Goal: Task Accomplishment & Management: Manage account settings

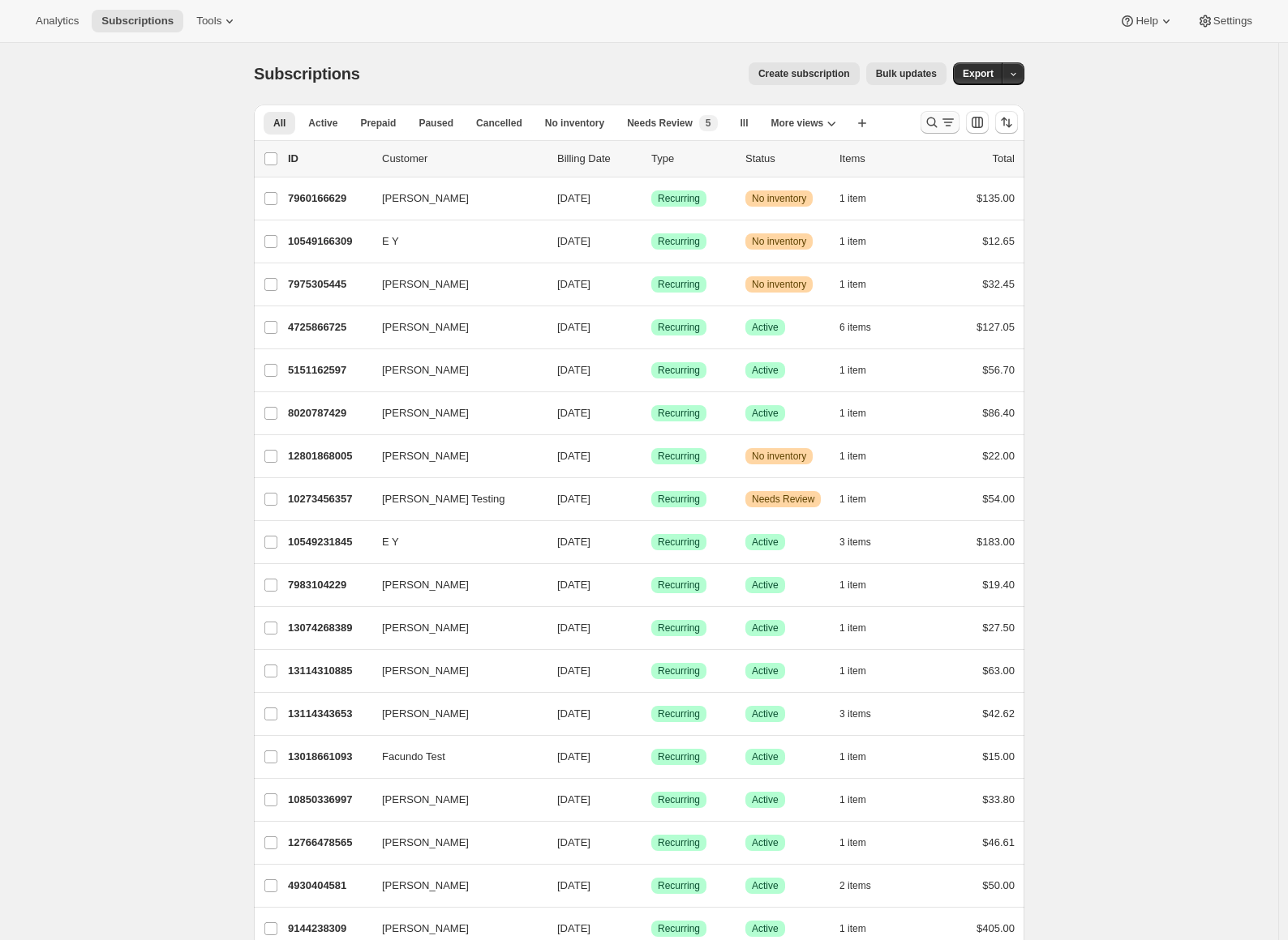
click at [937, 128] on icon "Search and filter results" at bounding box center [932, 122] width 16 height 16
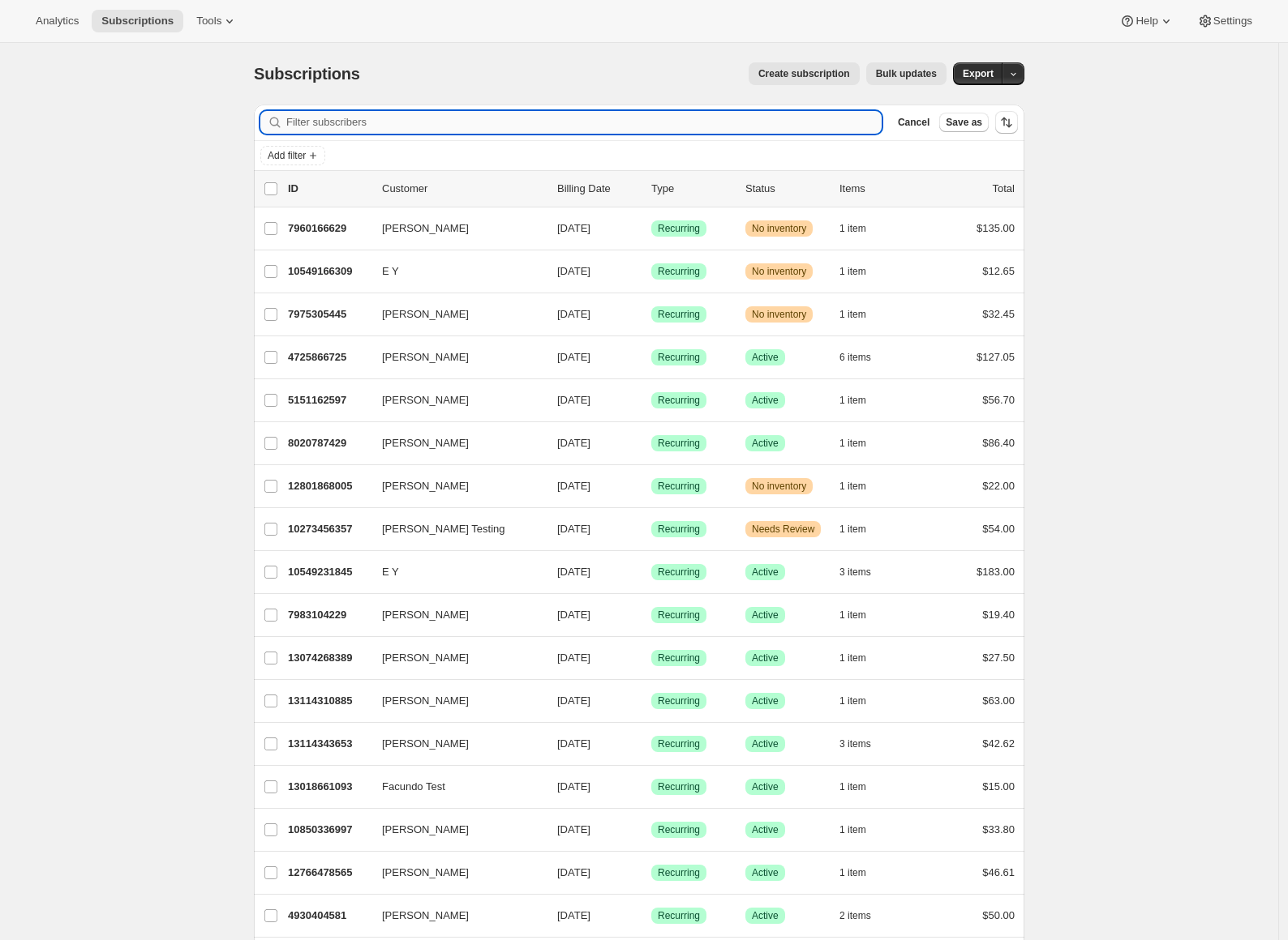
click at [507, 128] on input "Filter subscribers" at bounding box center [584, 123] width 595 height 23
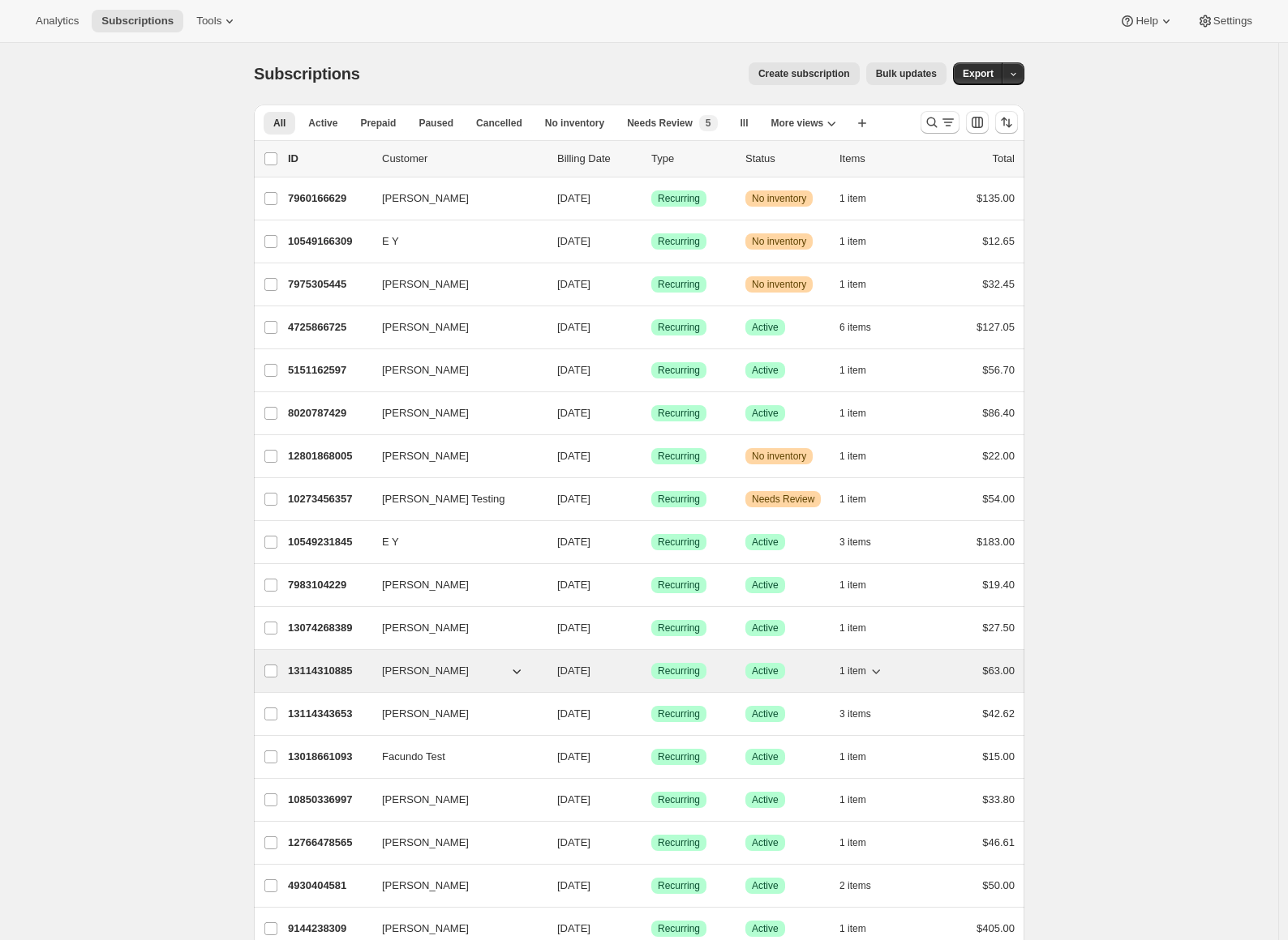
click at [320, 675] on p "13114310885" at bounding box center [328, 671] width 81 height 16
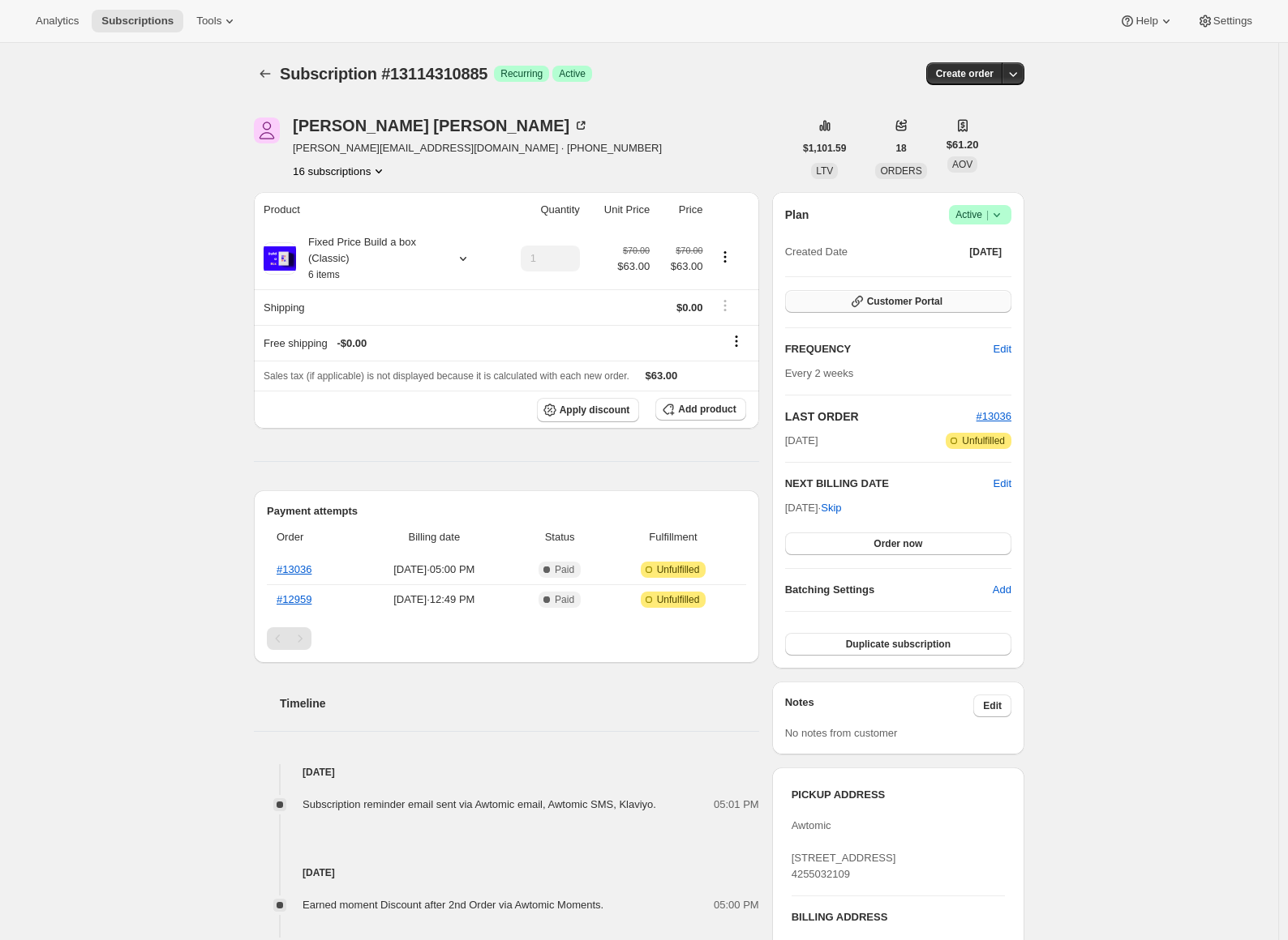
click at [894, 308] on button "Customer Portal" at bounding box center [898, 301] width 226 height 23
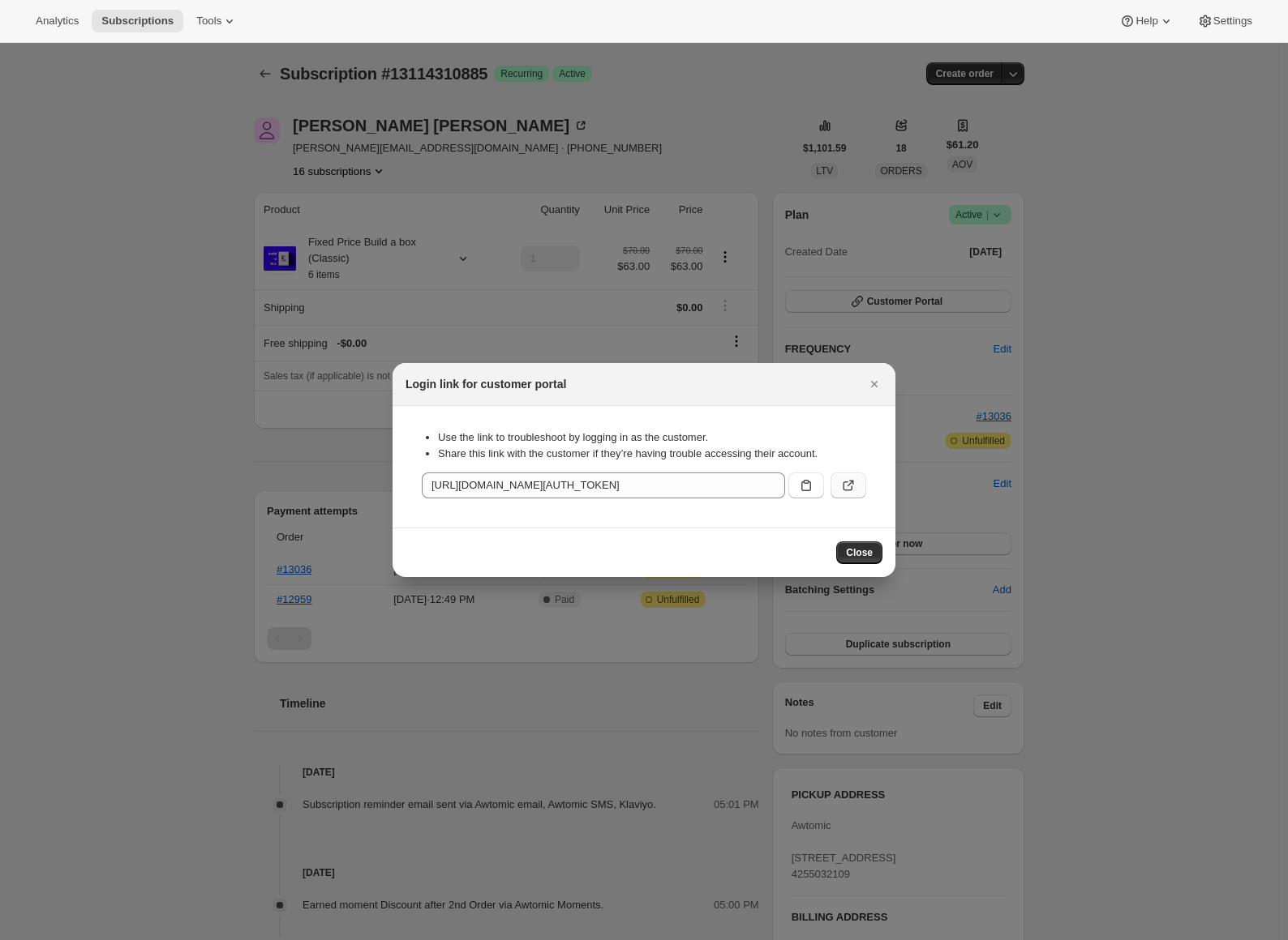
click at [852, 479] on icon ":rc3:" at bounding box center [848, 485] width 16 height 16
click at [879, 389] on icon "Close" at bounding box center [874, 384] width 16 height 16
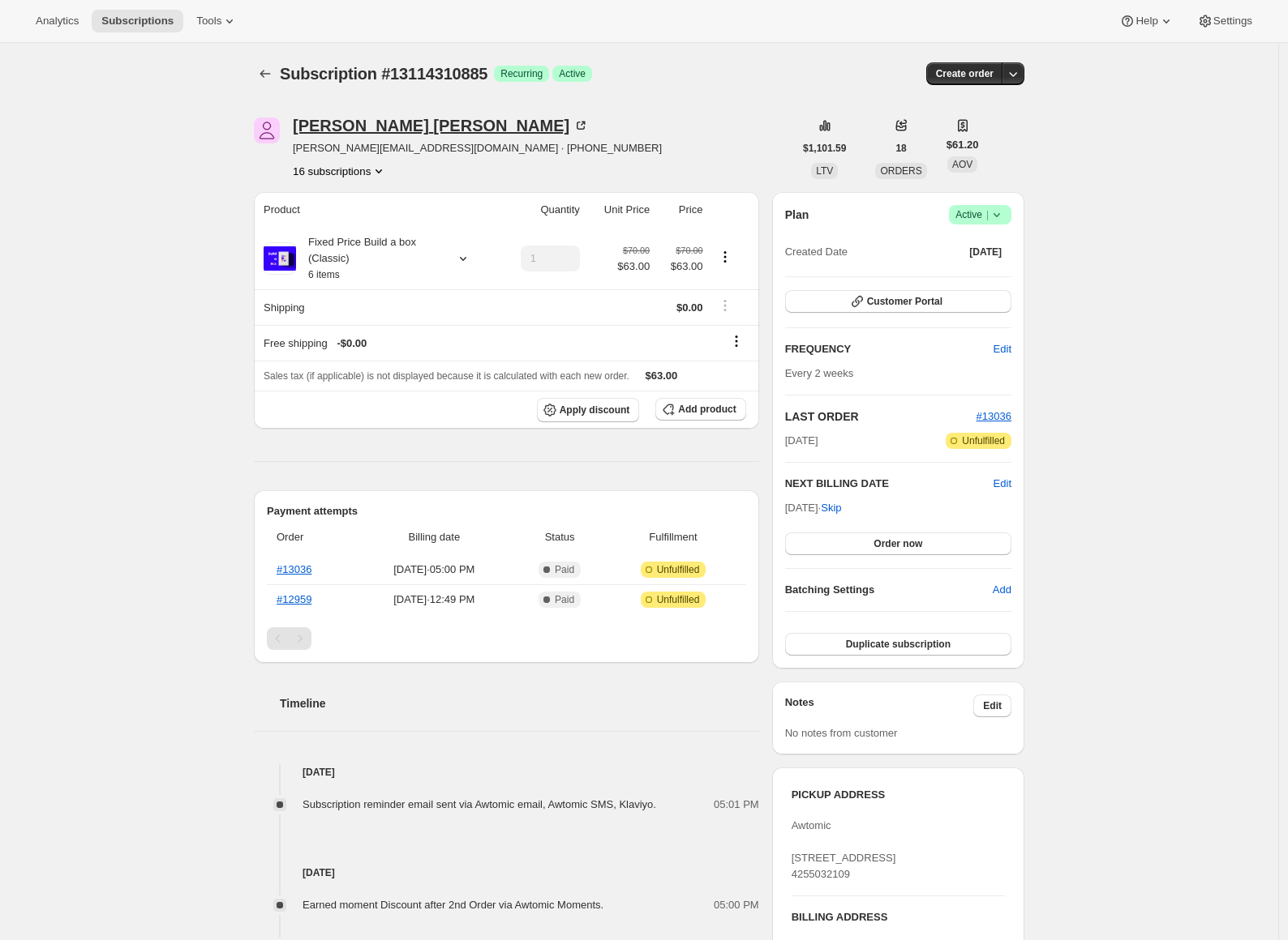
click at [390, 128] on div "[PERSON_NAME]" at bounding box center [440, 125] width 296 height 16
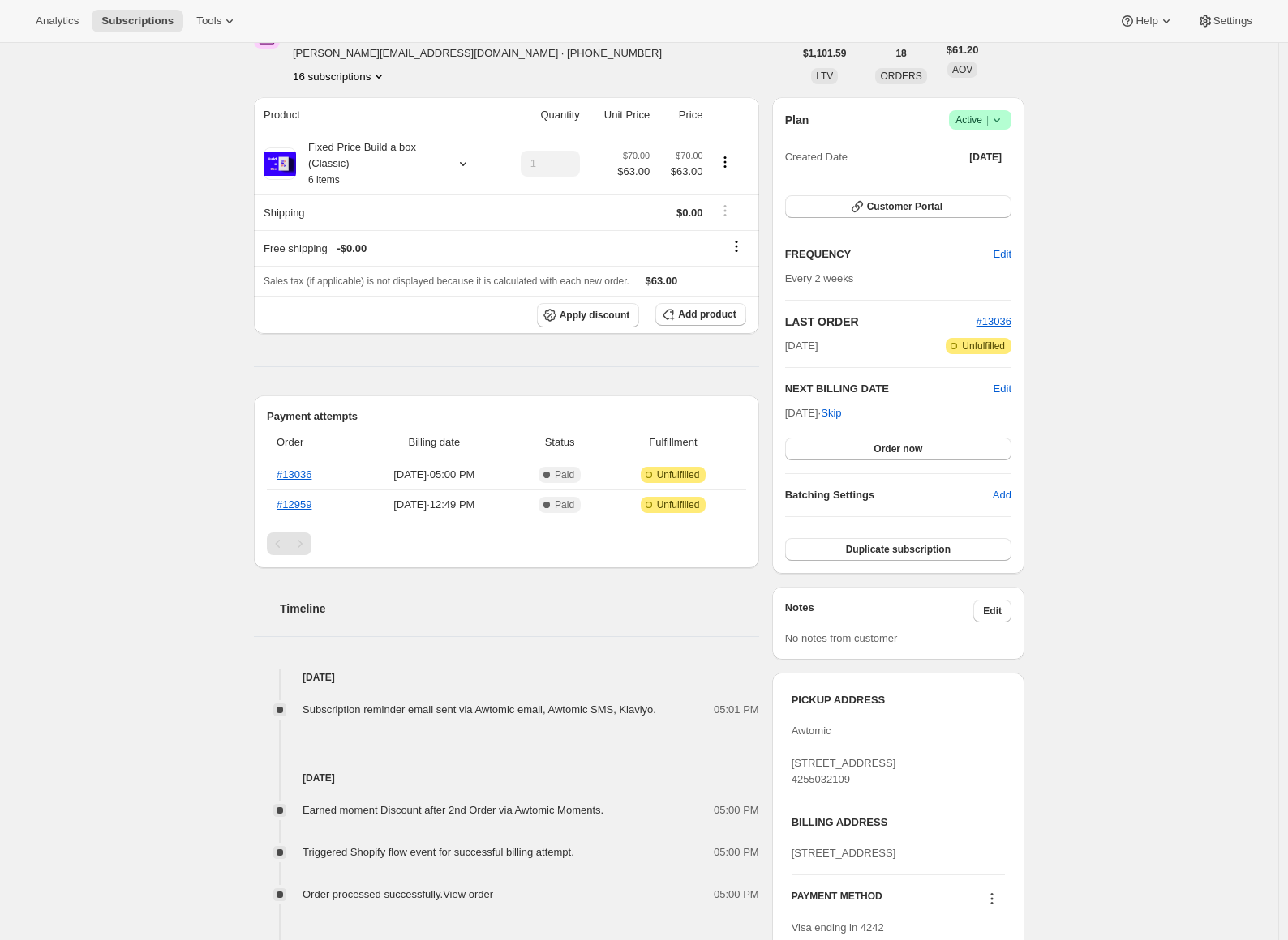
scroll to position [206, 0]
